Goal: Task Accomplishment & Management: Manage account settings

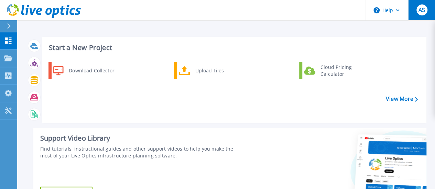
click at [418, 8] on div "AS" at bounding box center [421, 9] width 11 height 11
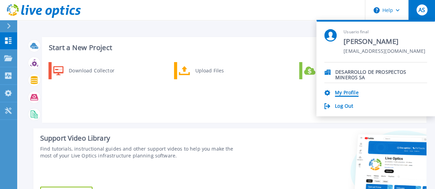
click at [355, 92] on link "My Profile" at bounding box center [346, 93] width 23 height 7
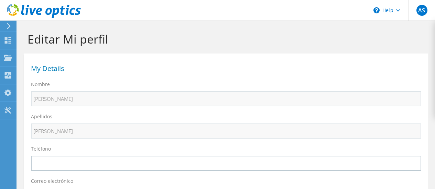
select select "10"
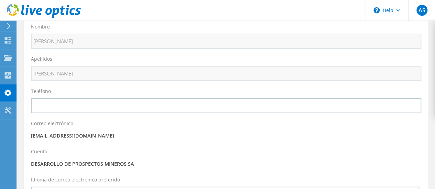
scroll to position [69, 0]
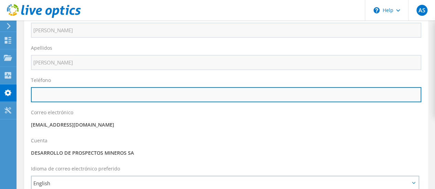
click at [51, 92] on input "text" at bounding box center [226, 94] width 390 height 15
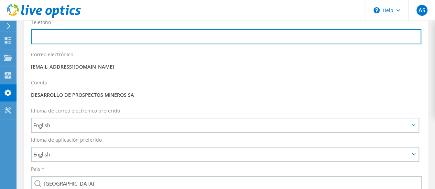
scroll to position [137, 0]
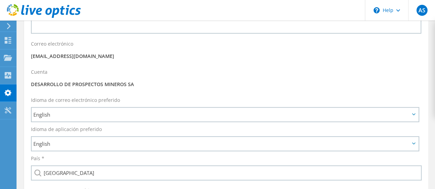
drag, startPoint x: 39, startPoint y: 86, endPoint x: 123, endPoint y: 86, distance: 83.8
click at [123, 86] on p "DESARROLLO DE PROSPECTOS MINEROS SA" at bounding box center [226, 85] width 390 height 8
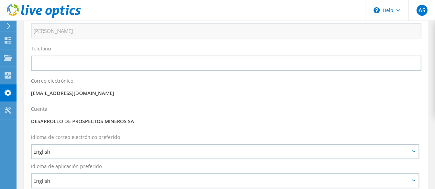
scroll to position [103, 0]
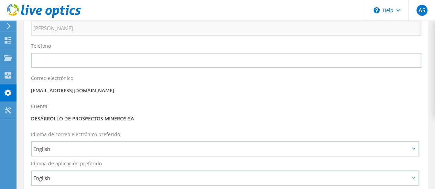
click at [134, 115] on div "Cuenta DESARROLLO DE PROSPECTOS MINEROS SA" at bounding box center [226, 114] width 404 height 28
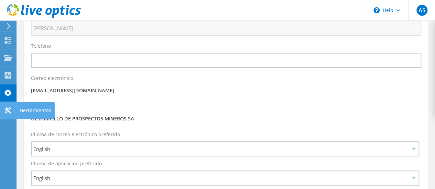
drag, startPoint x: 141, startPoint y: 121, endPoint x: 0, endPoint y: 119, distance: 140.9
click at [0, 119] on div "AS Usuario final Agustin Schienke aschienke@mdyasociados.com.ar DESARROLLO DE P…" at bounding box center [217, 125] width 435 height 457
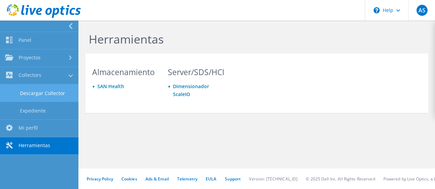
click at [43, 91] on link "Descargar Collector" at bounding box center [39, 94] width 78 height 18
